Goal: Information Seeking & Learning: Learn about a topic

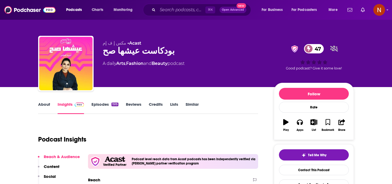
click at [43, 104] on link "About" at bounding box center [44, 108] width 12 height 12
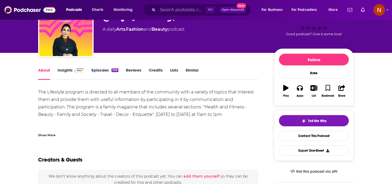
scroll to position [35, 0]
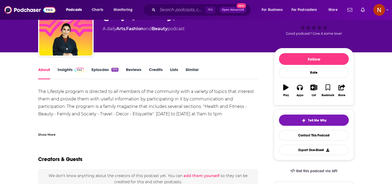
click at [51, 134] on div "Show More" at bounding box center [46, 134] width 17 height 5
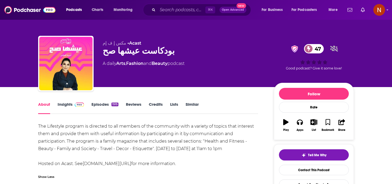
scroll to position [0, 0]
click at [66, 104] on link "Insights" at bounding box center [71, 108] width 26 height 12
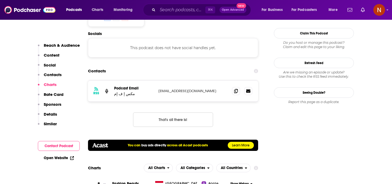
scroll to position [469, 0]
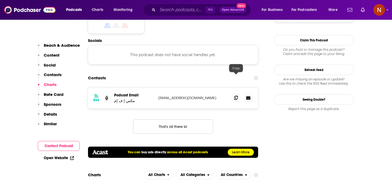
click at [235, 96] on icon at bounding box center [236, 98] width 4 height 4
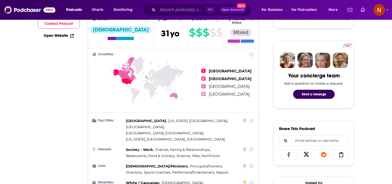
scroll to position [0, 0]
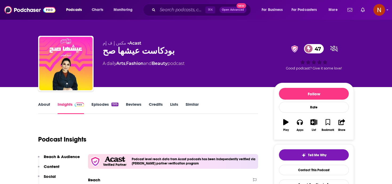
click at [128, 53] on div "بودكاست عيشها صح 47" at bounding box center [184, 51] width 163 height 10
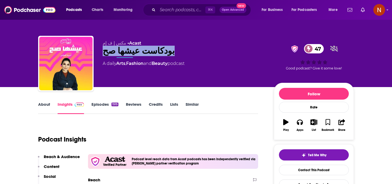
click at [128, 53] on div "بودكاست عيشها صح 47" at bounding box center [184, 51] width 163 height 10
copy div "بودكاست عيشها صح 47"
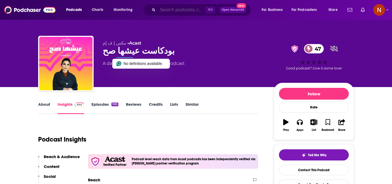
click at [164, 9] on input "Search podcasts, credits, & more..." at bounding box center [182, 10] width 48 height 9
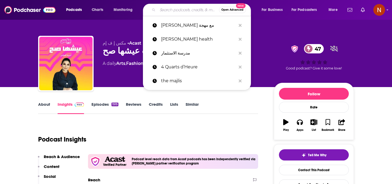
paste input "[PERSON_NAME] مع مهجة"
type input "[PERSON_NAME] مع مهجة"
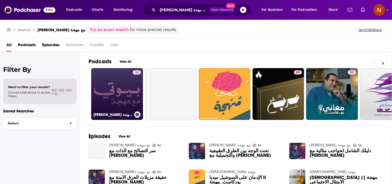
click at [111, 114] on h3 "[PERSON_NAME] مع مهجة" at bounding box center [112, 114] width 39 height 5
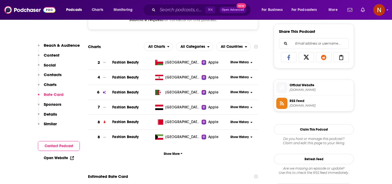
scroll to position [331, 0]
click at [245, 45] on span "All Countries" at bounding box center [231, 46] width 28 height 9
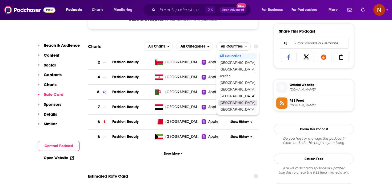
click at [227, 106] on div "[GEOGRAPHIC_DATA]" at bounding box center [238, 103] width 39 height 6
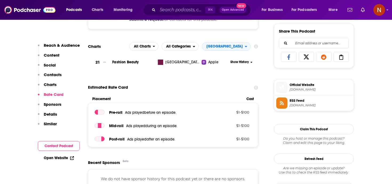
click at [245, 56] on td "Show History" at bounding box center [243, 62] width 29 height 15
click at [244, 49] on span "[GEOGRAPHIC_DATA]" at bounding box center [223, 46] width 43 height 9
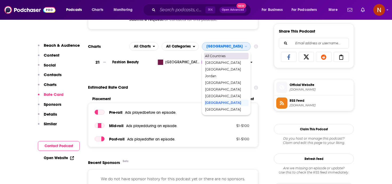
click at [244, 57] on span "All Countries" at bounding box center [226, 55] width 42 height 3
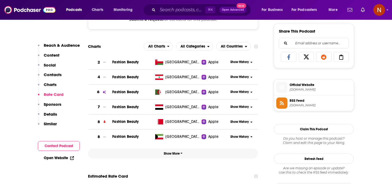
click at [179, 154] on span "Show More" at bounding box center [173, 154] width 19 height 4
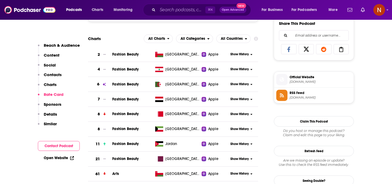
scroll to position [339, 0]
